Goal: Information Seeking & Learning: Learn about a topic

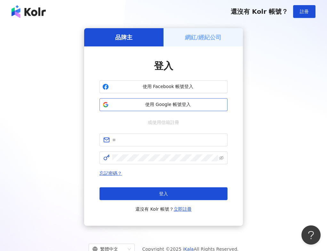
click at [183, 102] on span "使用 Google 帳號登入" at bounding box center [167, 105] width 113 height 6
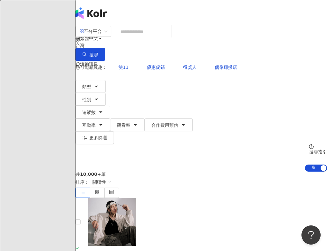
click at [169, 38] on input "search" at bounding box center [143, 32] width 52 height 12
type input "*"
type input "******"
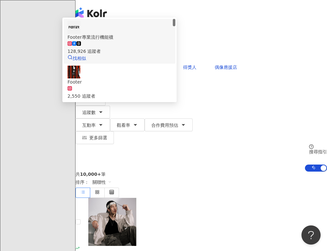
click at [172, 55] on div "128,926 追蹤者" at bounding box center [120, 51] width 104 height 7
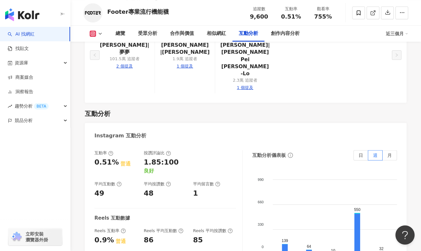
scroll to position [1243, 0]
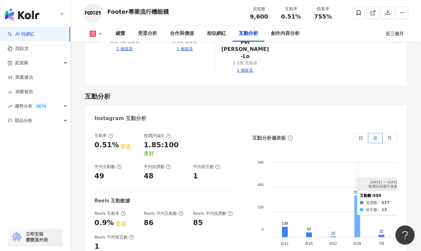
click at [327, 197] on icon at bounding box center [358, 217] width 6 height 41
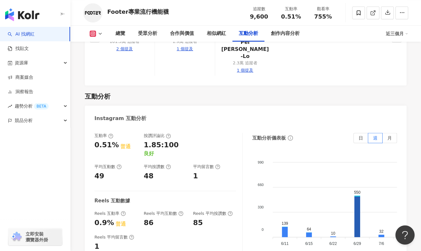
scroll to position [1950, 0]
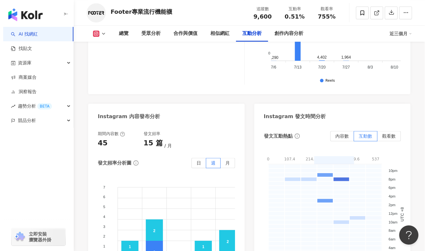
scroll to position [1580, 0]
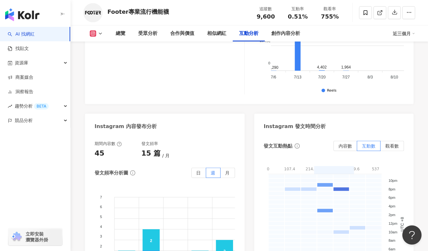
click at [306, 56] on div "Instagram 互動分析 互動率 0.51% 普通 按讚評論比 1.85:100 良好 平均互動數 49 平均按讚數 48 平均留言數 1 Reels 互…" at bounding box center [249, 35] width 328 height 541
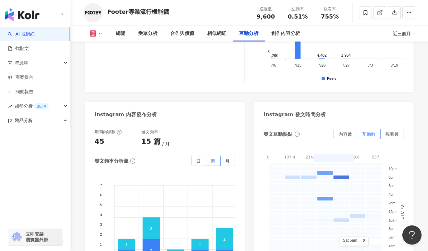
scroll to position [1592, 0]
click at [296, 122] on div "發文互動熱點 內容數 互動數 觀看數 0 107.4 214.8 322.2 429.6 537 0 - 107.4 107.4 - 214.8 214.8 …" at bounding box center [334, 207] width 160 height 171
